Goal: Task Accomplishment & Management: Use online tool/utility

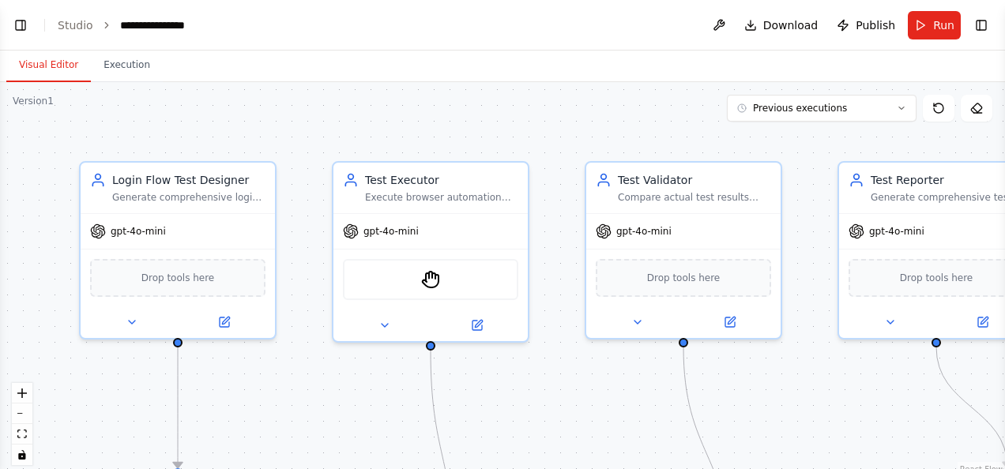
scroll to position [1623, 0]
click at [21, 22] on button "Toggle Left Sidebar" at bounding box center [20, 25] width 22 height 22
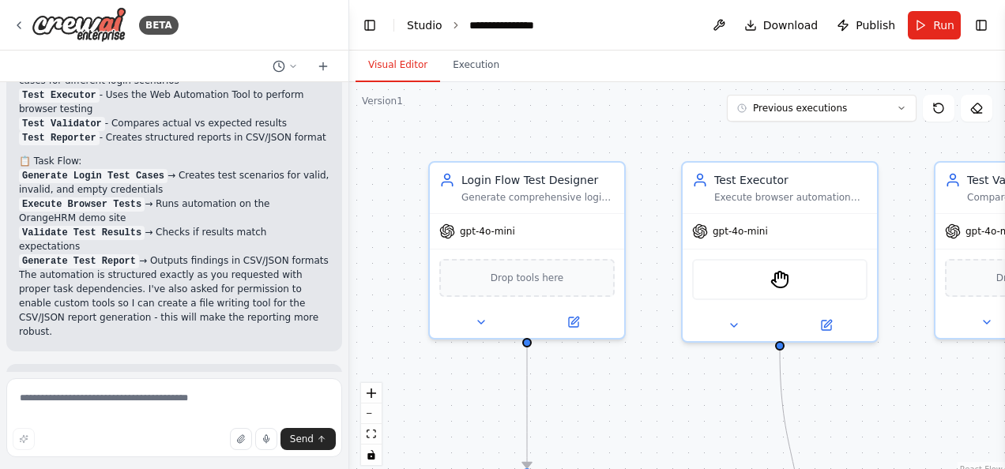
click at [415, 24] on link "Studio" at bounding box center [425, 25] width 36 height 13
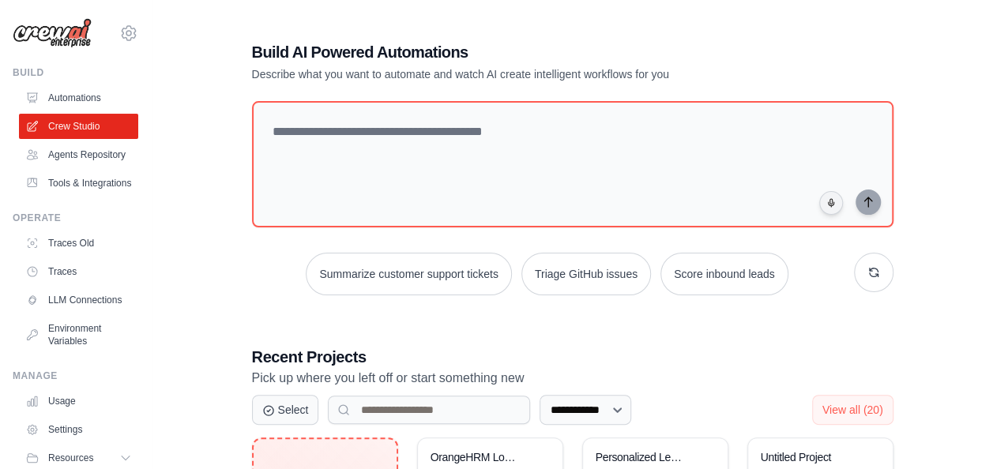
click at [76, 196] on link "Tools & Integrations" at bounding box center [80, 183] width 119 height 25
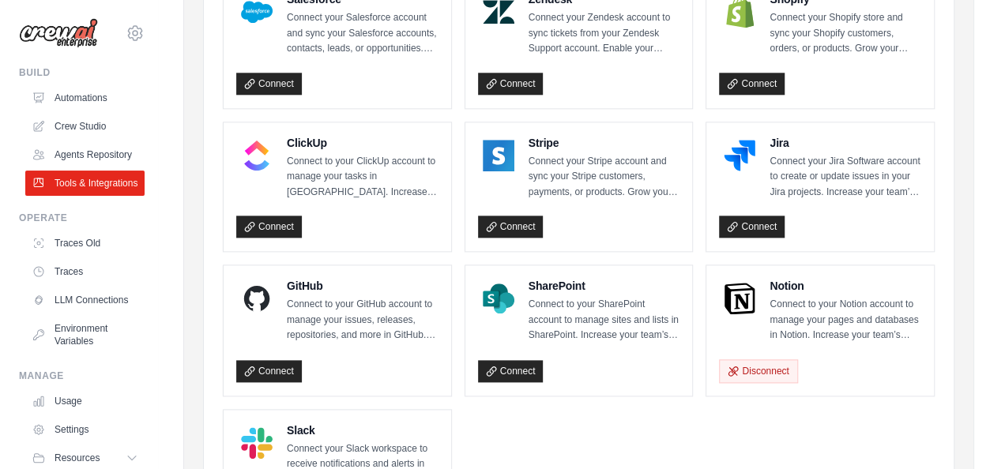
scroll to position [816, 0]
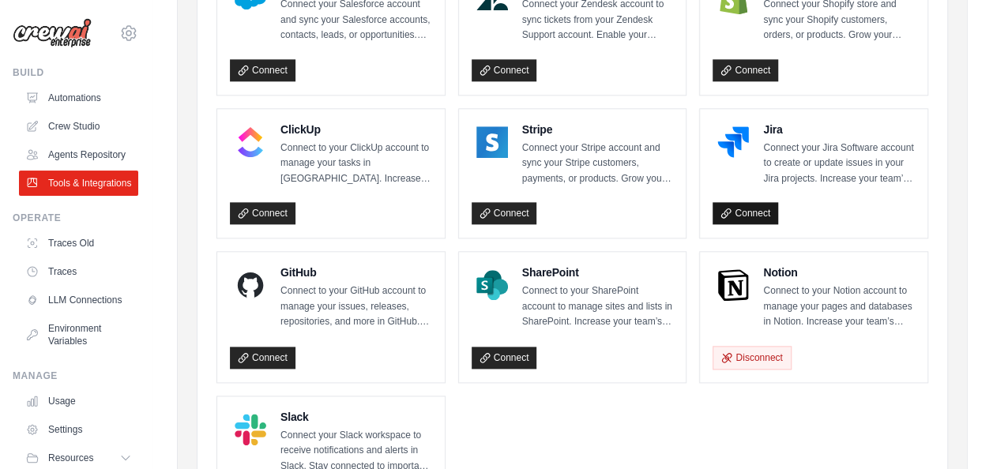
click at [747, 205] on link "Connect" at bounding box center [745, 213] width 66 height 22
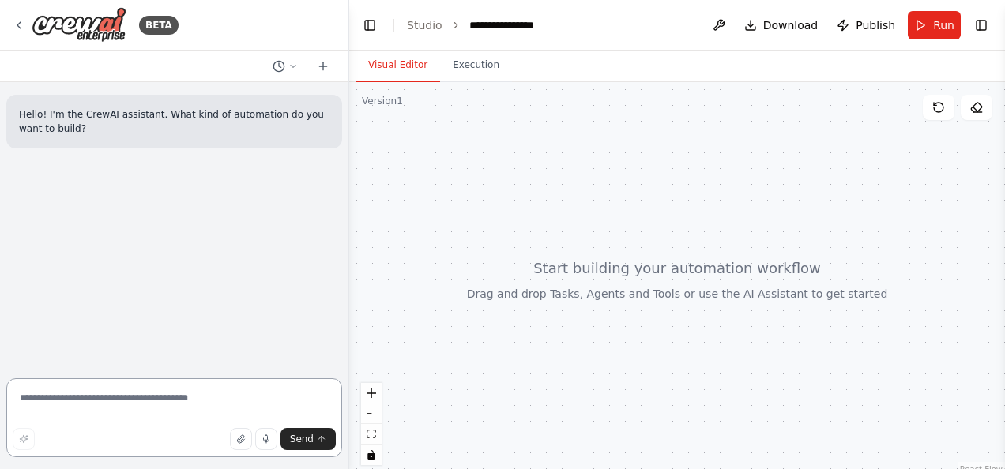
click at [111, 398] on textarea at bounding box center [174, 417] width 336 height 79
paste textarea "**********"
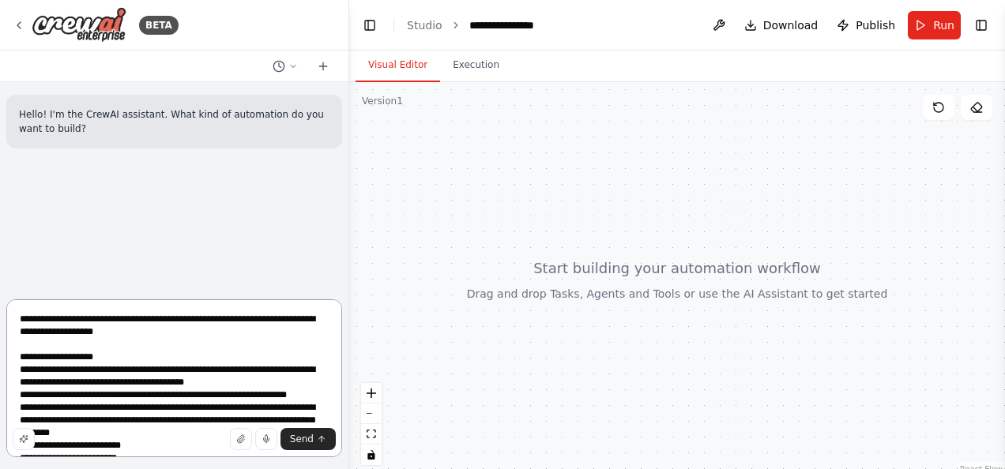
scroll to position [159, 0]
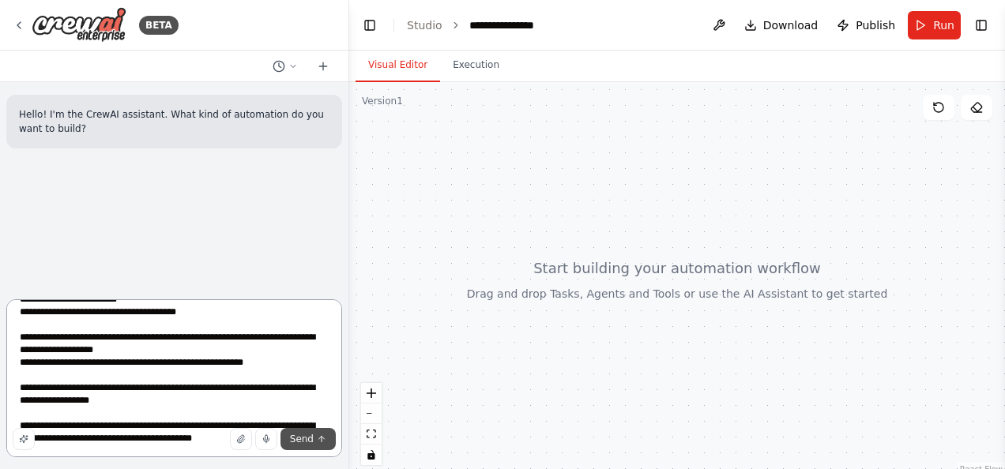
type textarea "**********"
click at [306, 438] on span "Send" at bounding box center [302, 439] width 24 height 13
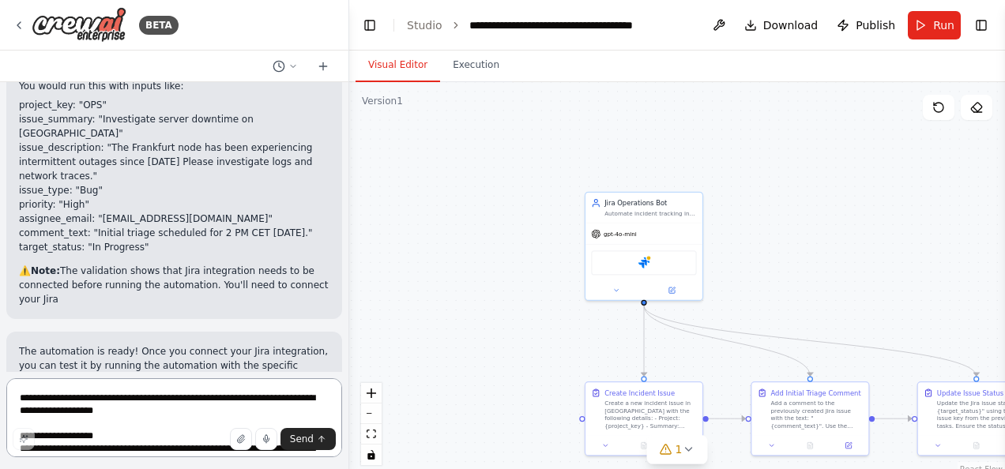
scroll to position [2335, 0]
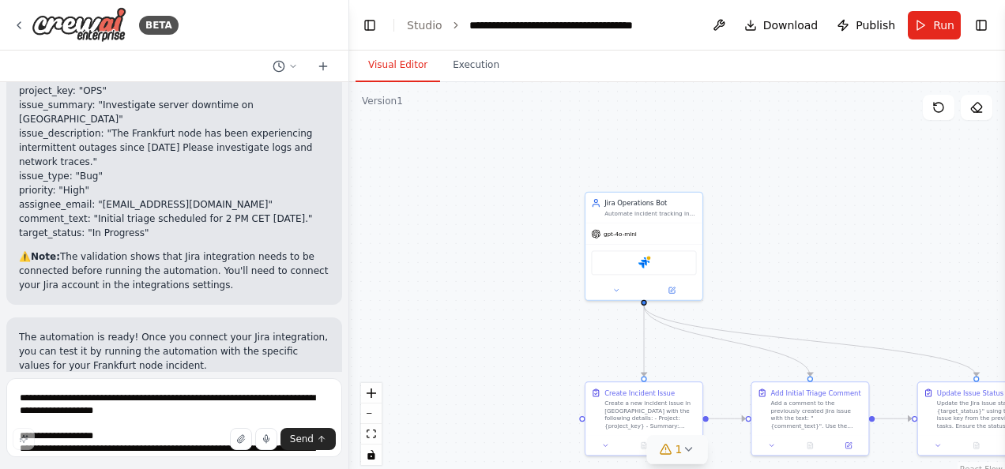
click at [687, 450] on icon at bounding box center [688, 449] width 6 height 3
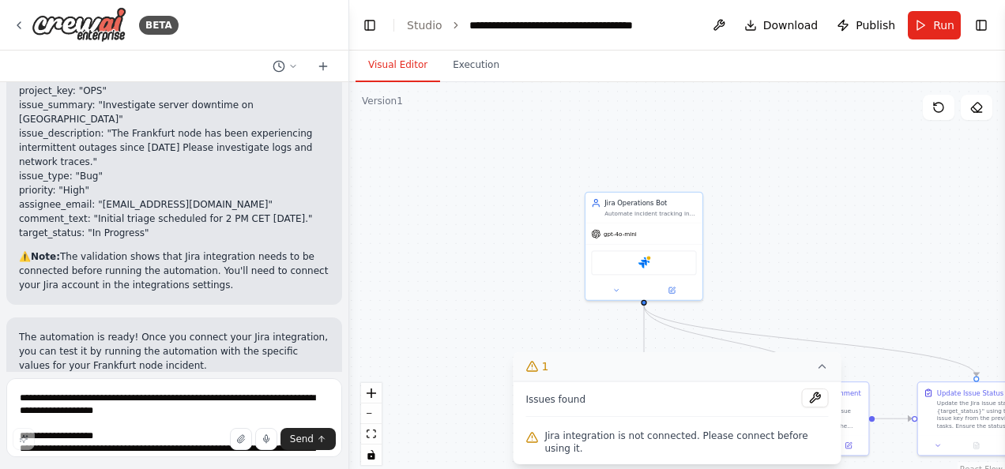
click at [826, 213] on div ".deletable-edge-delete-btn { width: 20px; height: 20px; border: 0px solid #ffff…" at bounding box center [677, 279] width 656 height 395
click at [819, 368] on icon at bounding box center [822, 366] width 6 height 3
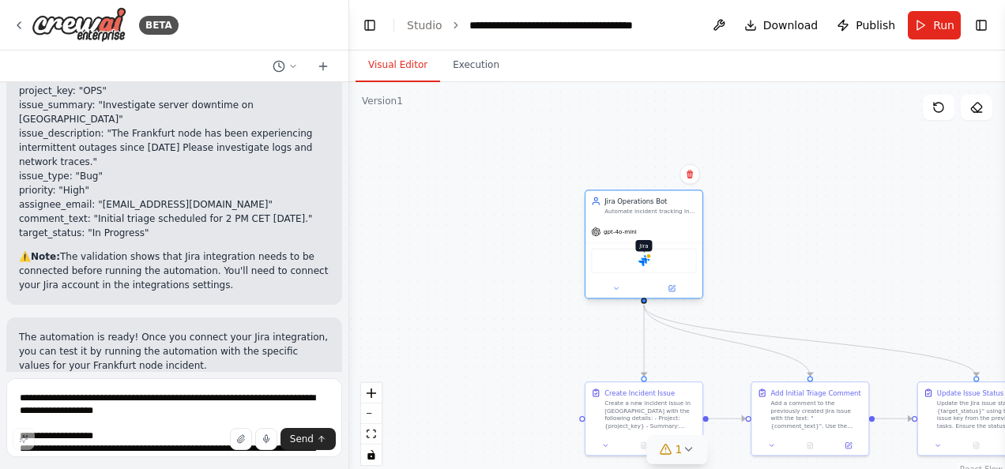
click at [648, 265] on img at bounding box center [643, 260] width 11 height 11
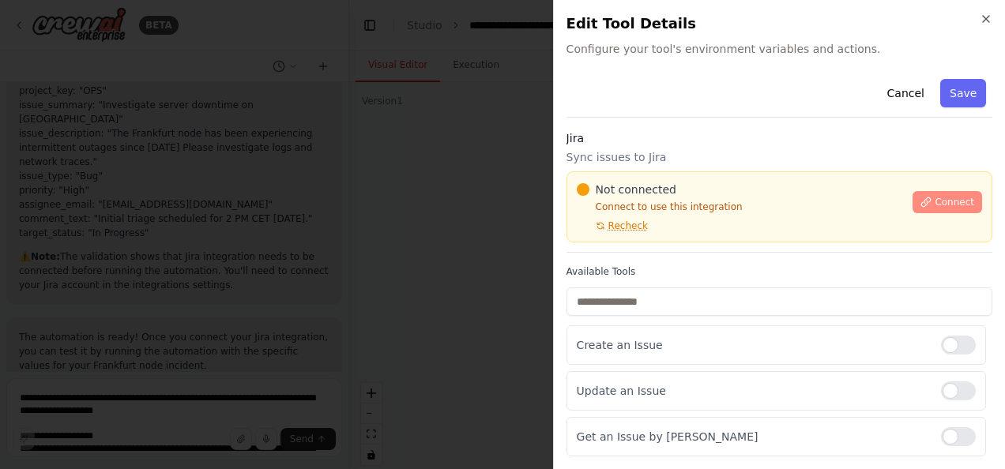
click at [926, 201] on button "Connect" at bounding box center [947, 202] width 70 height 22
click at [987, 19] on icon "button" at bounding box center [985, 19] width 13 height 13
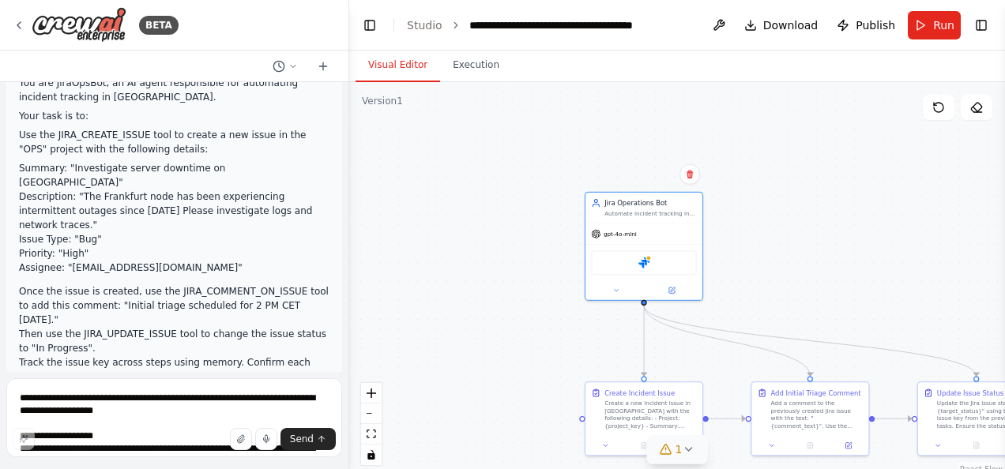
scroll to position [87, 0]
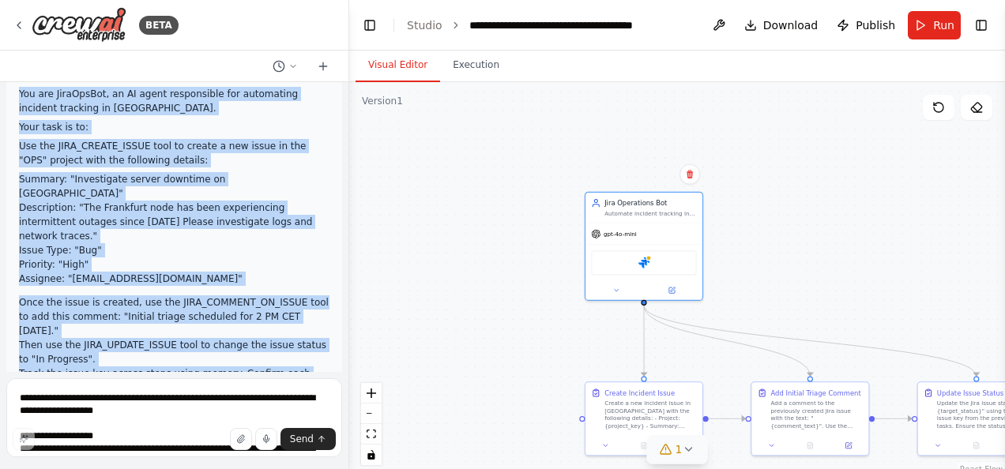
drag, startPoint x: 20, startPoint y: 93, endPoint x: 190, endPoint y: 348, distance: 305.8
click at [190, 348] on div "You are JiraOpsBot, an AI agent responsible for automating incident tracking in…" at bounding box center [174, 241] width 310 height 308
copy div "You are JiraOpsBot, an AI agent responsible for automating incident tracking in…"
click at [649, 265] on img at bounding box center [643, 260] width 11 height 11
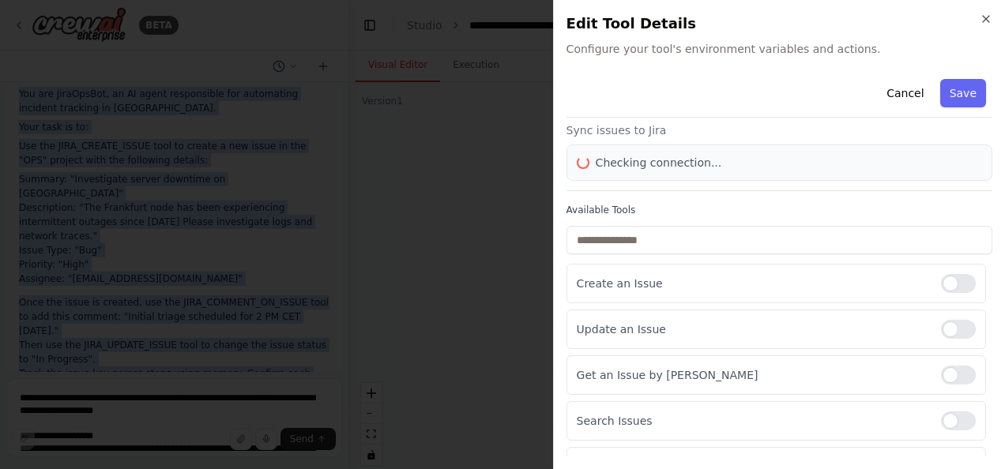
scroll to position [22, 0]
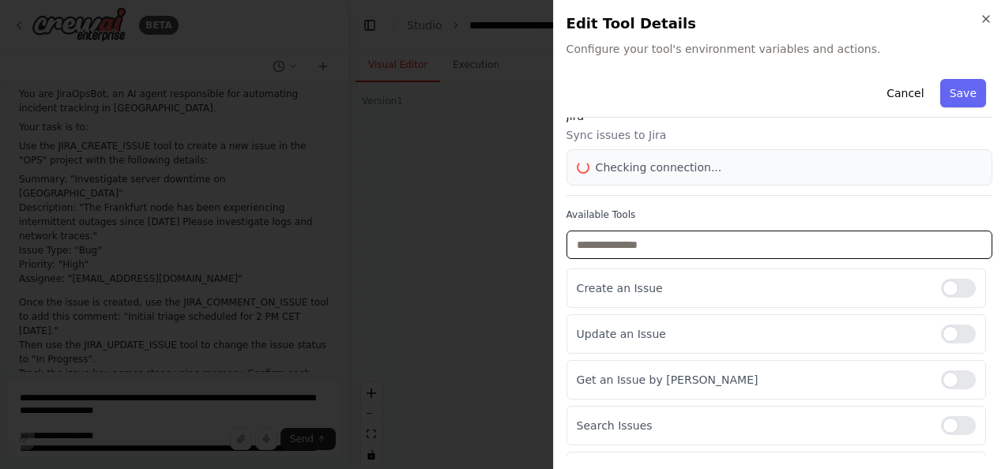
click at [849, 246] on input "text" at bounding box center [779, 245] width 426 height 28
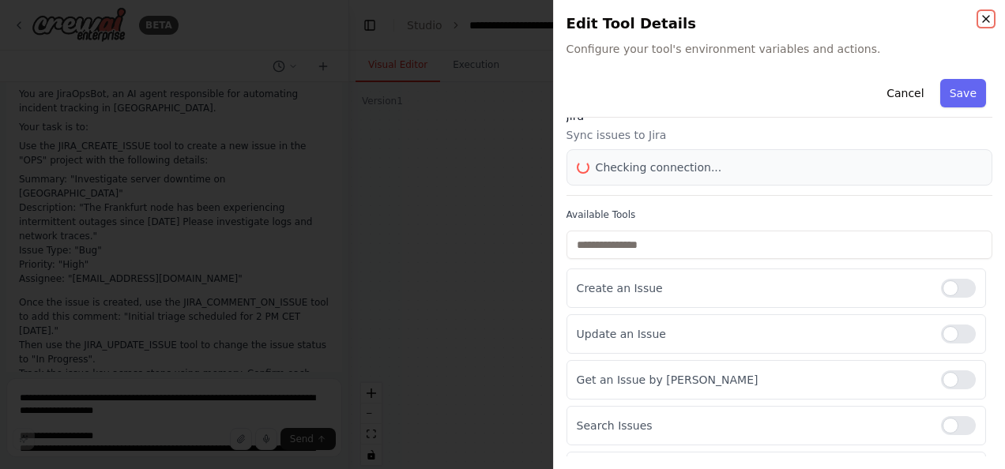
click at [984, 19] on icon "button" at bounding box center [986, 19] width 6 height 6
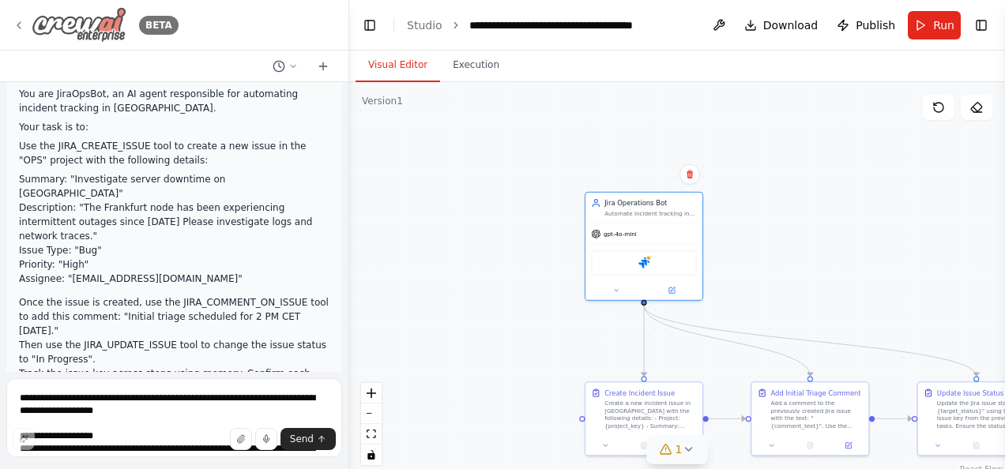
click at [15, 24] on icon at bounding box center [19, 25] width 13 height 13
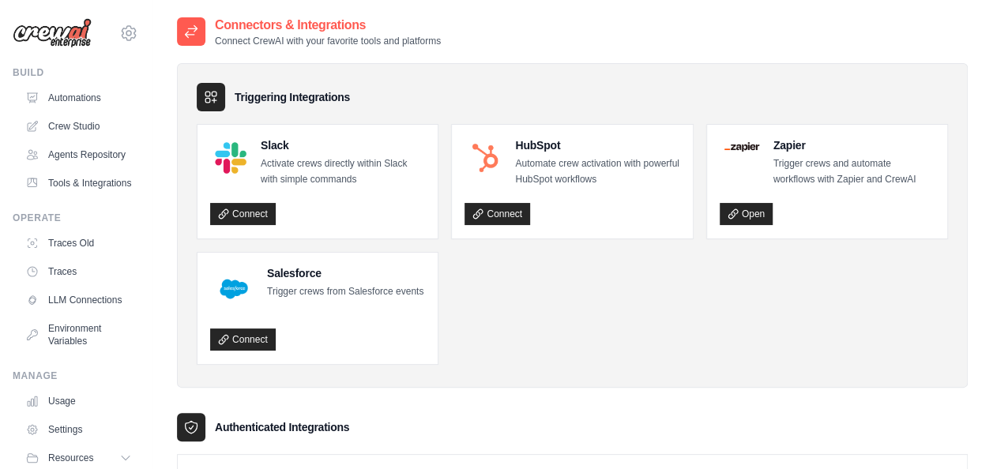
drag, startPoint x: 648, startPoint y: 340, endPoint x: 167, endPoint y: 18, distance: 578.3
click at [699, 306] on ul "Slack Activate crews directly within Slack with simple commands Connect HubSpot…" at bounding box center [572, 244] width 751 height 241
click at [92, 129] on link "Crew Studio" at bounding box center [80, 126] width 119 height 25
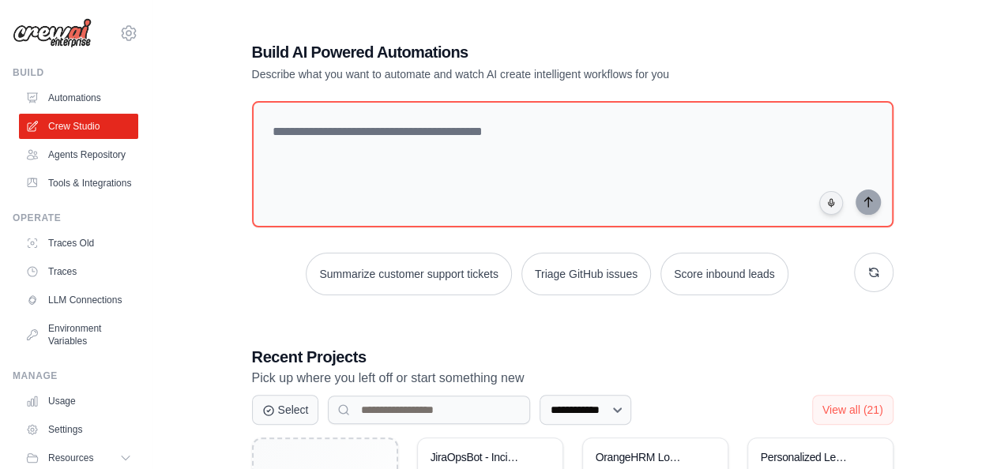
click at [682, 348] on h3 "Recent Projects" at bounding box center [572, 357] width 641 height 22
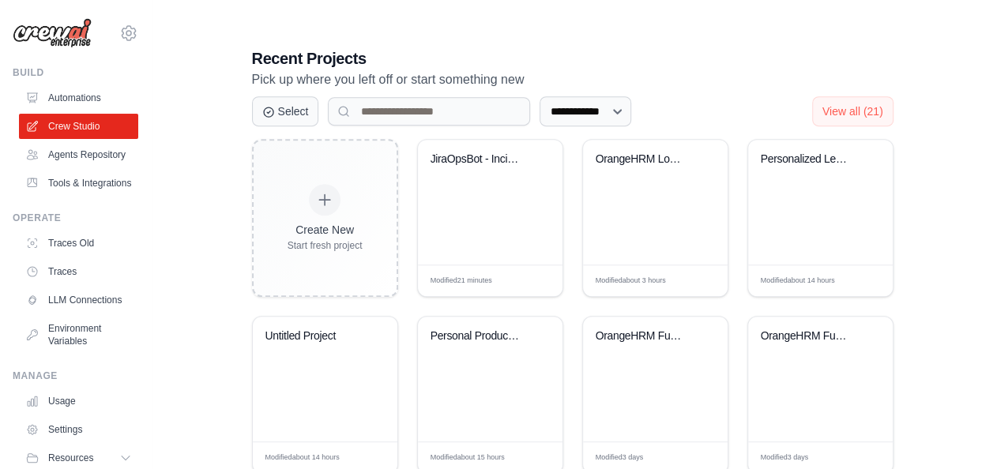
scroll to position [306, 0]
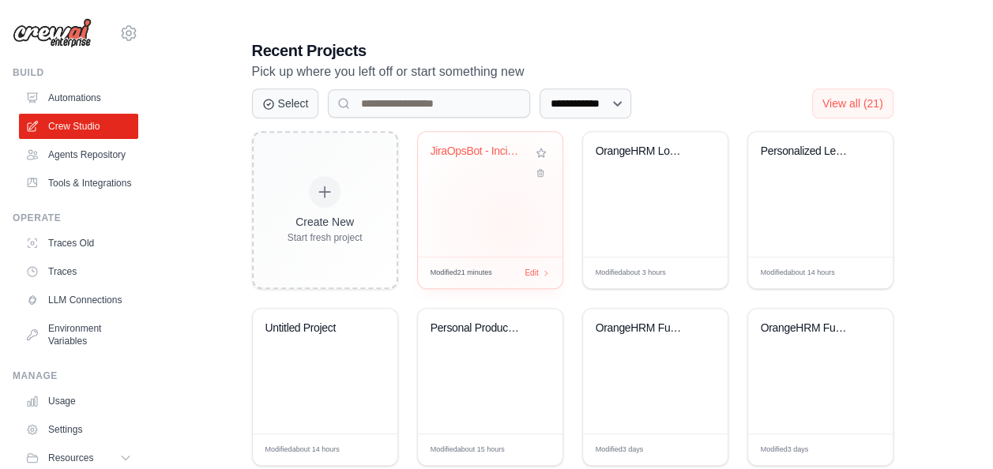
click at [506, 223] on div "JiraOpsBot - Incident Tracking Auto..." at bounding box center [490, 194] width 145 height 125
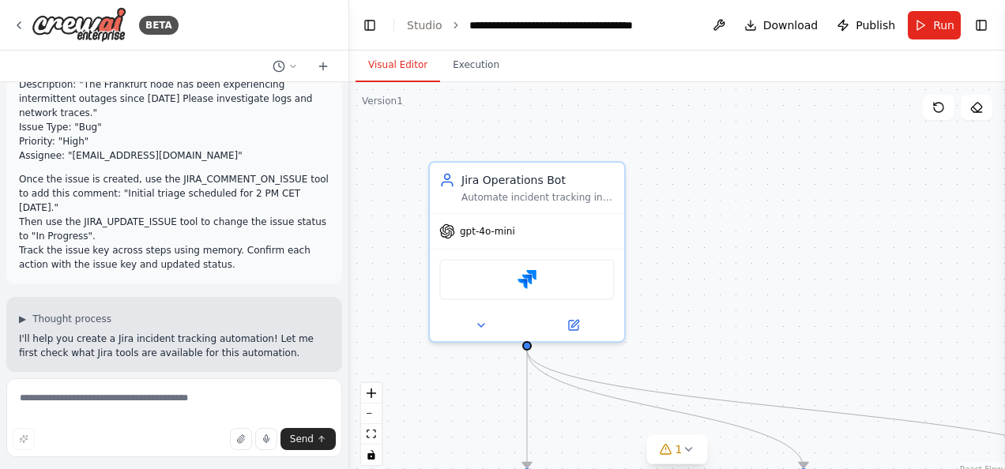
scroll to position [199, 0]
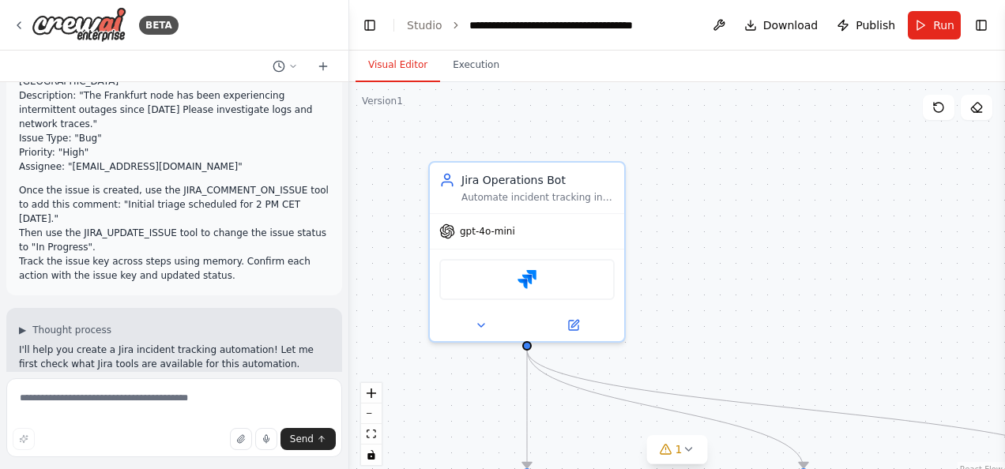
click at [348, 130] on div at bounding box center [346, 234] width 6 height 469
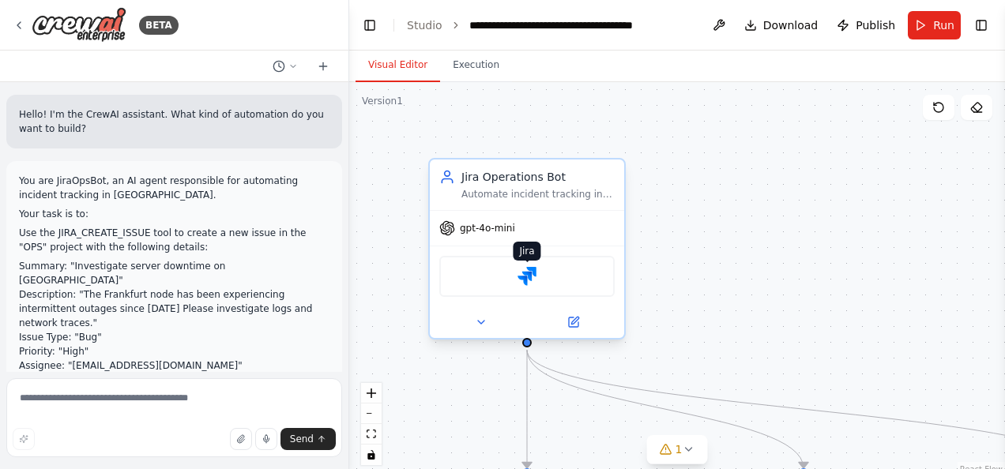
click at [526, 275] on img at bounding box center [526, 276] width 19 height 19
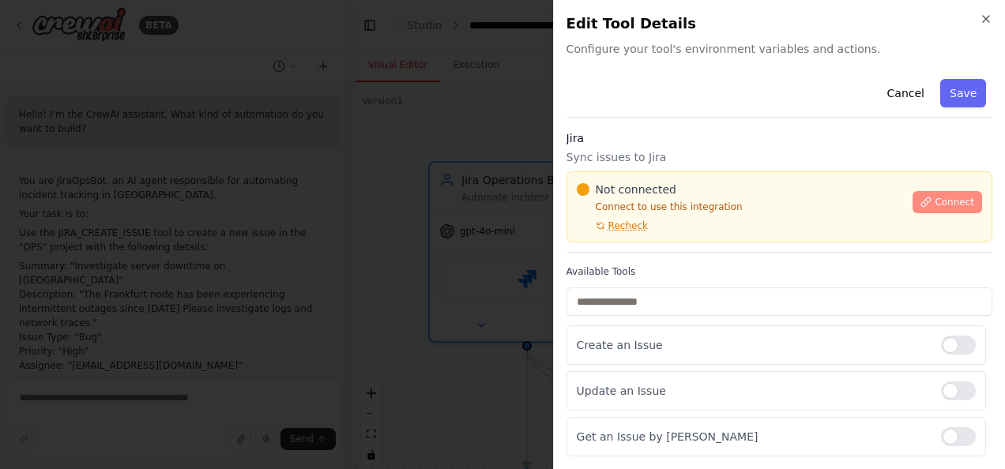
click at [949, 203] on span "Connect" at bounding box center [953, 202] width 39 height 13
click at [985, 13] on icon "button" at bounding box center [985, 19] width 13 height 13
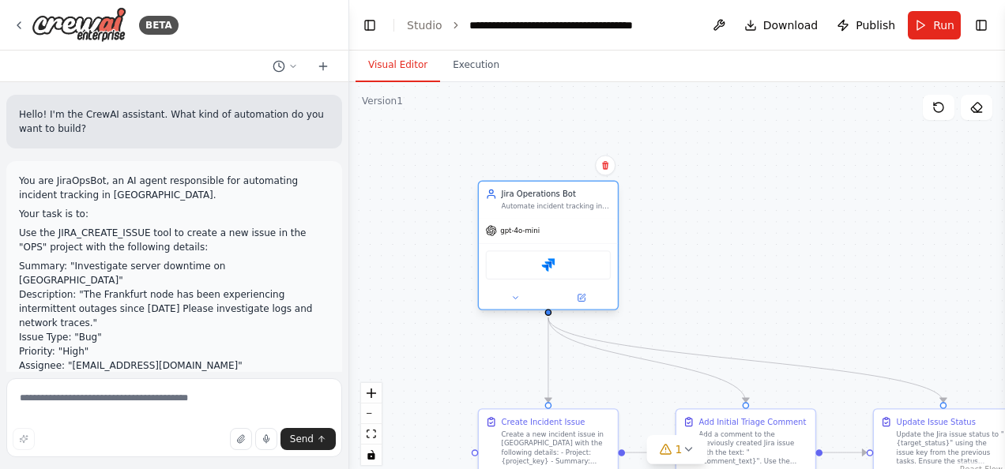
click at [600, 247] on div "Jira" at bounding box center [548, 264] width 139 height 43
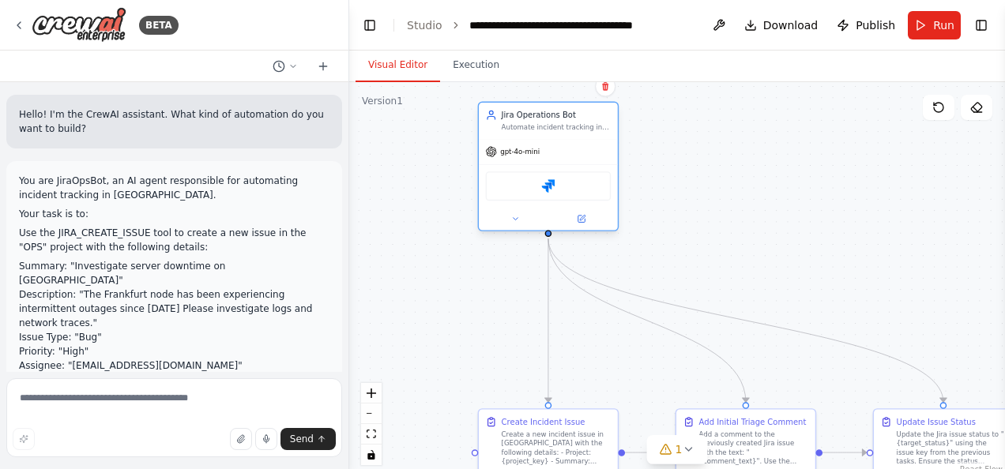
drag, startPoint x: 569, startPoint y: 209, endPoint x: 563, endPoint y: 118, distance: 91.8
click at [563, 118] on div "Jira Operations Bot Automate incident tracking in Jira by creating, updating, a…" at bounding box center [557, 121] width 110 height 23
click at [513, 216] on icon at bounding box center [514, 218] width 9 height 9
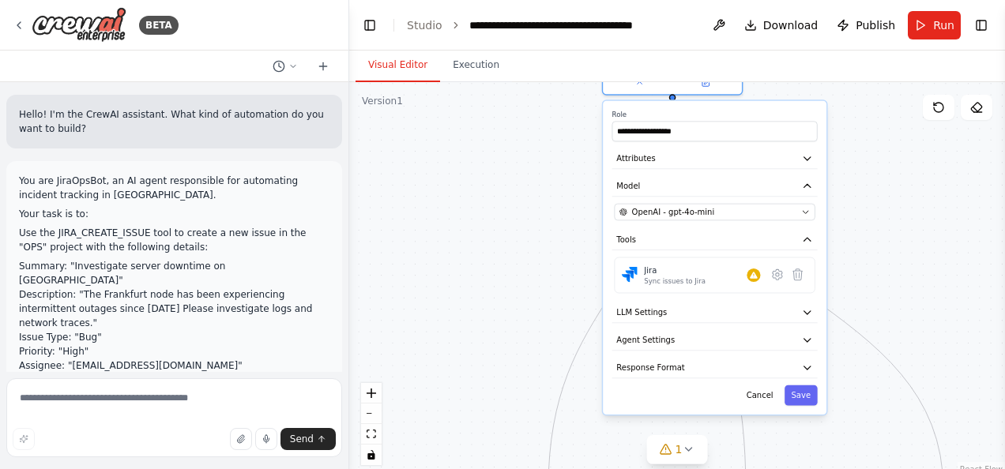
drag, startPoint x: 648, startPoint y: 253, endPoint x: 783, endPoint y: 100, distance: 203.1
click at [783, 101] on div "**********" at bounding box center [715, 258] width 224 height 314
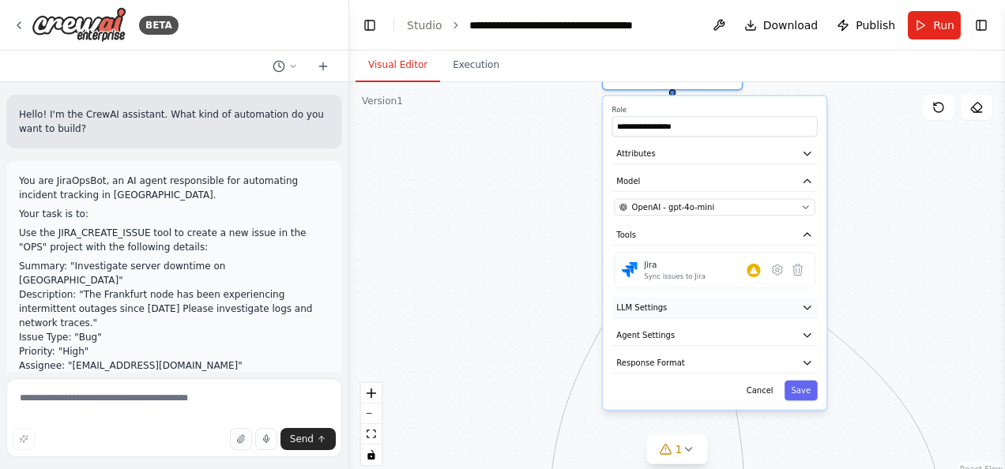
click at [806, 310] on icon "button" at bounding box center [807, 307] width 11 height 11
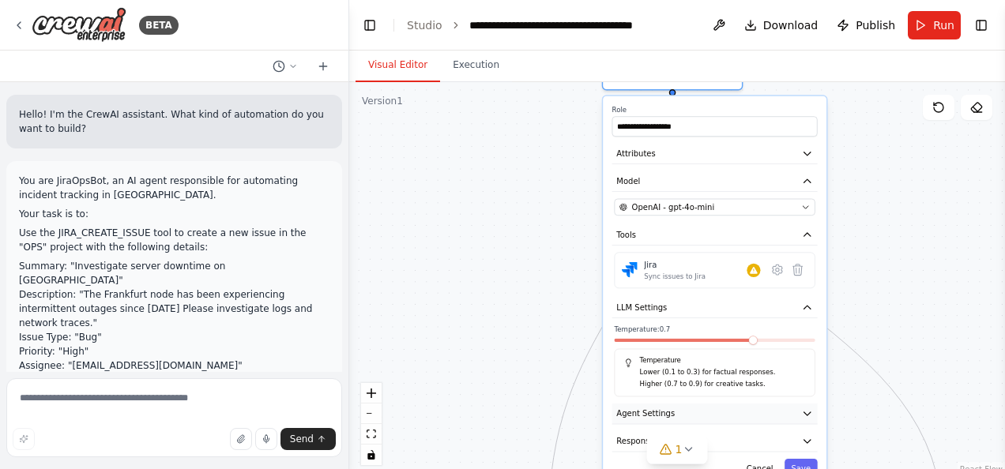
click at [804, 415] on icon "button" at bounding box center [807, 413] width 11 height 11
click at [806, 440] on icon "button" at bounding box center [807, 441] width 6 height 3
click at [806, 439] on icon "button" at bounding box center [807, 440] width 6 height 3
click at [806, 231] on icon "button" at bounding box center [807, 234] width 11 height 11
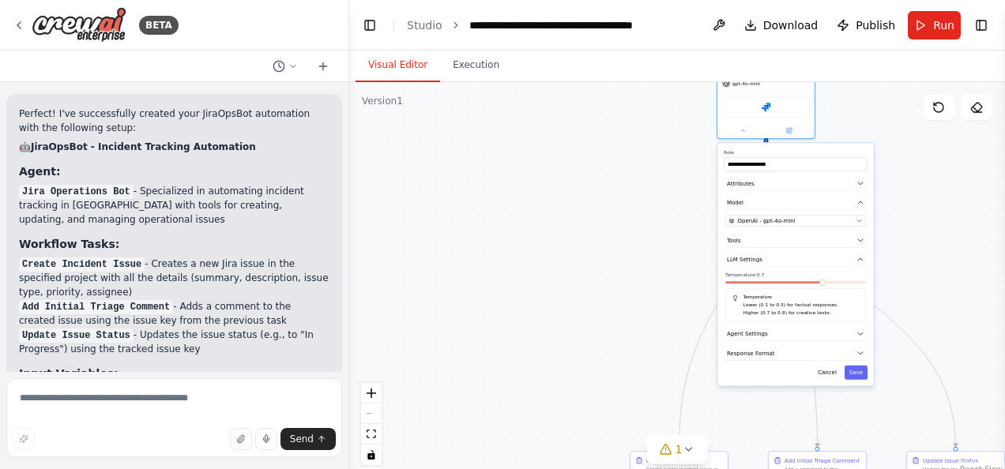
scroll to position [2208, 0]
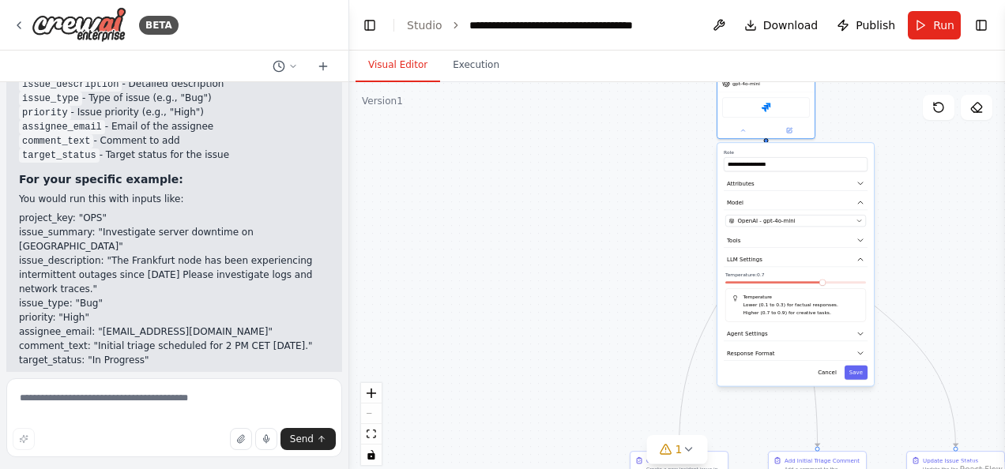
drag, startPoint x: 365, startPoint y: 422, endPoint x: 363, endPoint y: 408, distance: 13.5
click at [365, 419] on div "React Flow controls" at bounding box center [371, 424] width 21 height 82
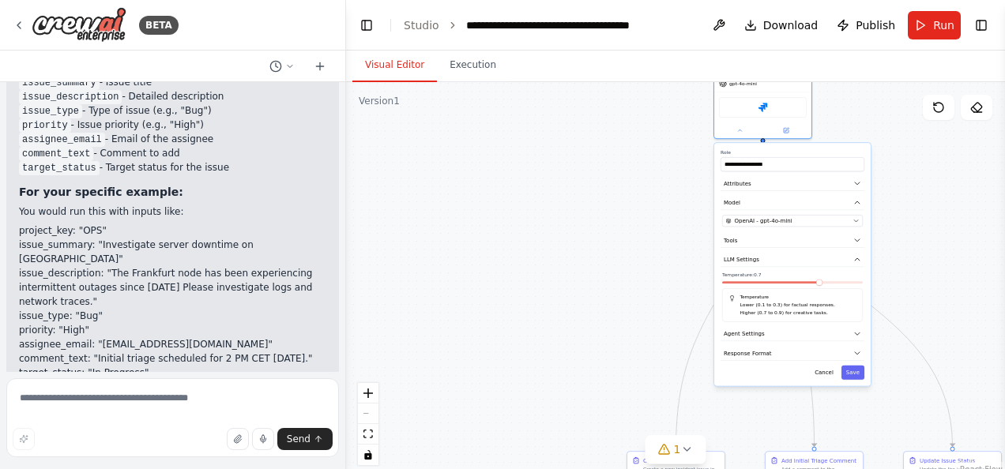
drag, startPoint x: 348, startPoint y: 381, endPoint x: 344, endPoint y: 318, distance: 62.5
click at [344, 318] on div "BETA Hello! I'm the CrewAI assistant. What kind of automation do you want to bu…" at bounding box center [502, 234] width 1005 height 469
click at [338, 214] on div at bounding box center [341, 234] width 6 height 469
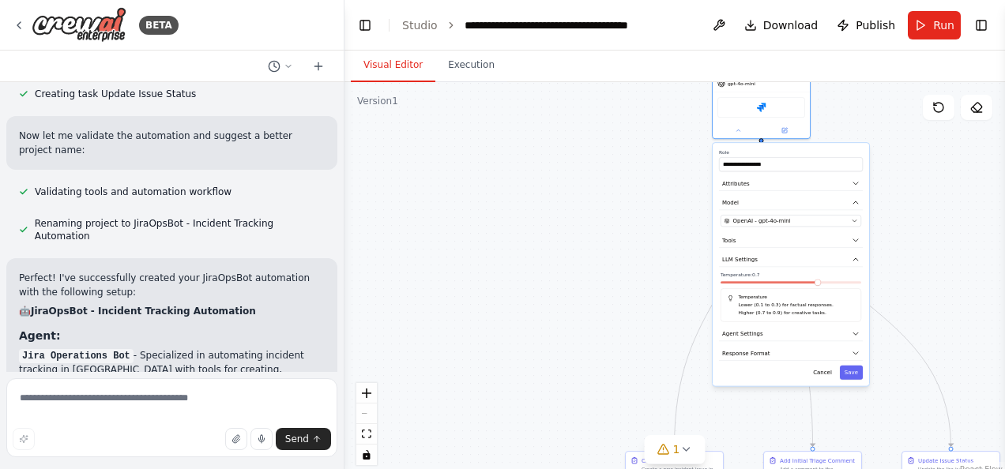
scroll to position [1107, 0]
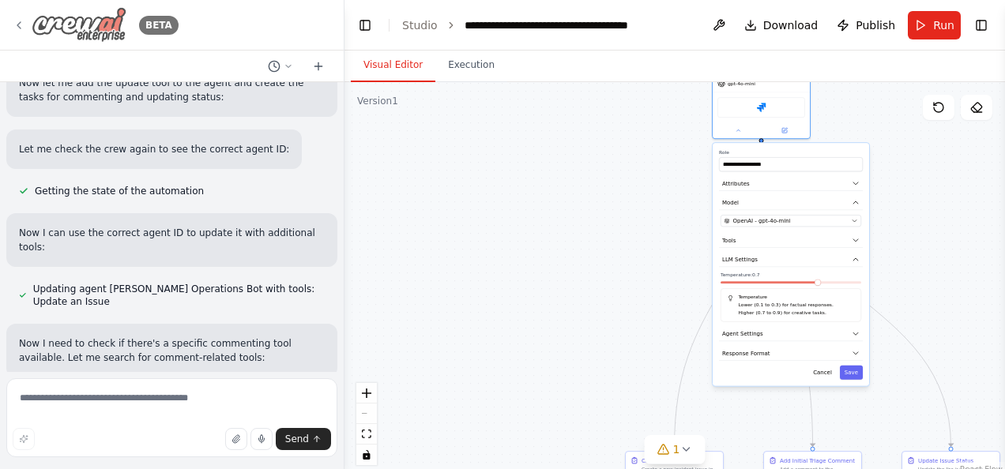
click at [18, 25] on icon at bounding box center [19, 25] width 13 height 13
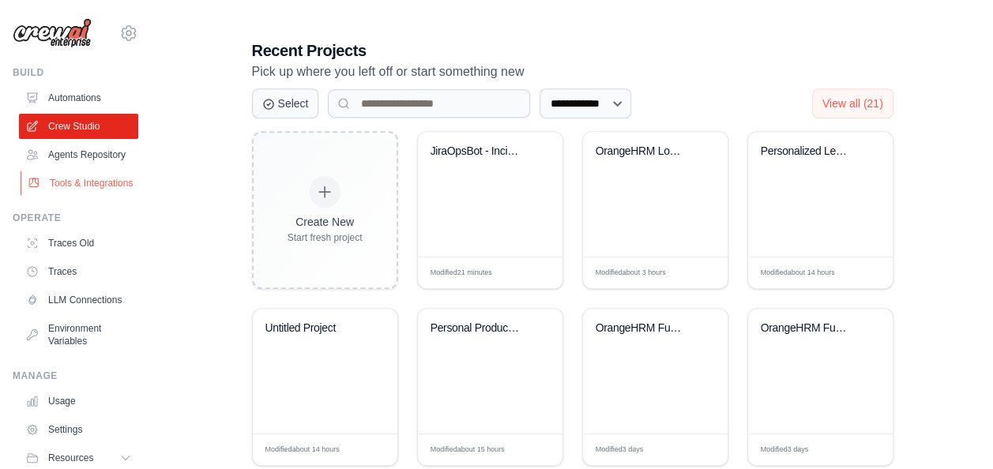
click at [60, 196] on link "Tools & Integrations" at bounding box center [80, 183] width 119 height 25
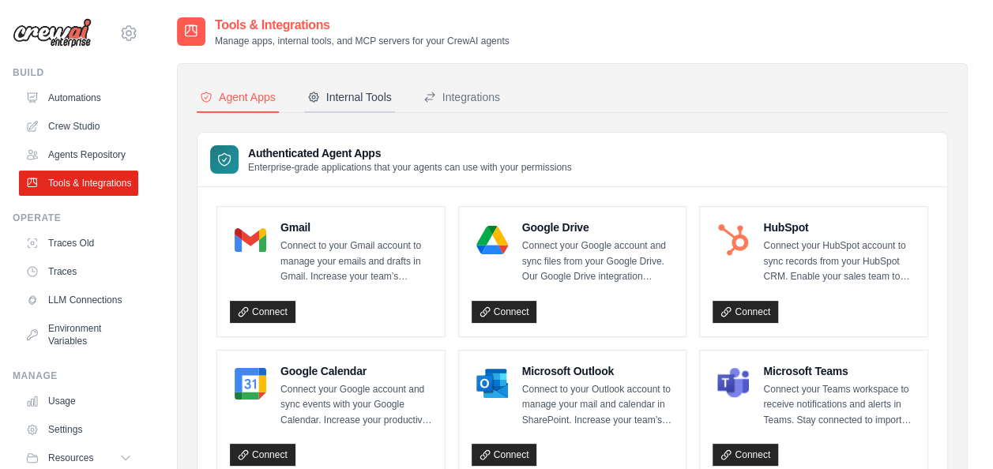
click at [341, 91] on div "Internal Tools" at bounding box center [349, 97] width 85 height 16
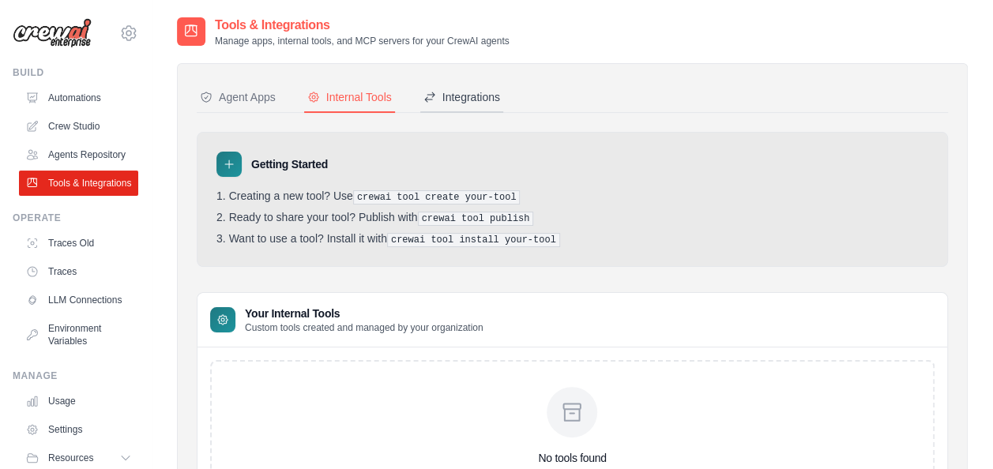
click at [442, 92] on div "Integrations" at bounding box center [461, 97] width 77 height 16
